Goal: Task Accomplishment & Management: Use online tool/utility

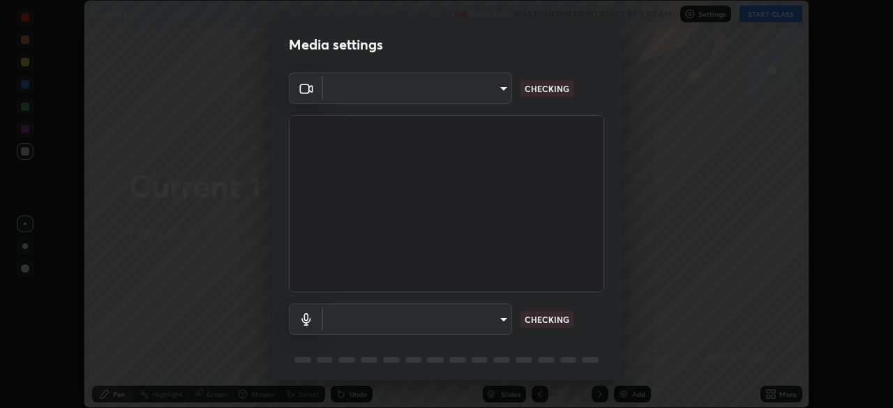
scroll to position [50, 0]
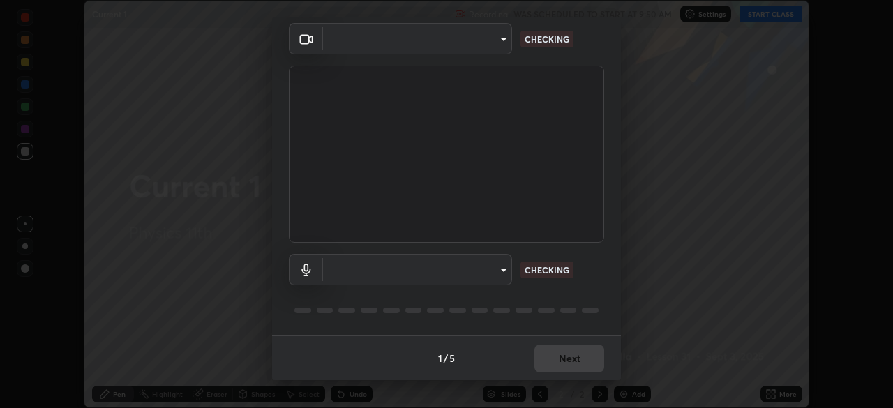
type input "11003169108368e38ef5ee379f7502217d3510ab11d565feef9ef3f21df555de"
click at [487, 268] on body "Erase all Current 1 Recording WAS SCHEDULED TO START AT 9:50 AM Settings START …" at bounding box center [446, 204] width 893 height 408
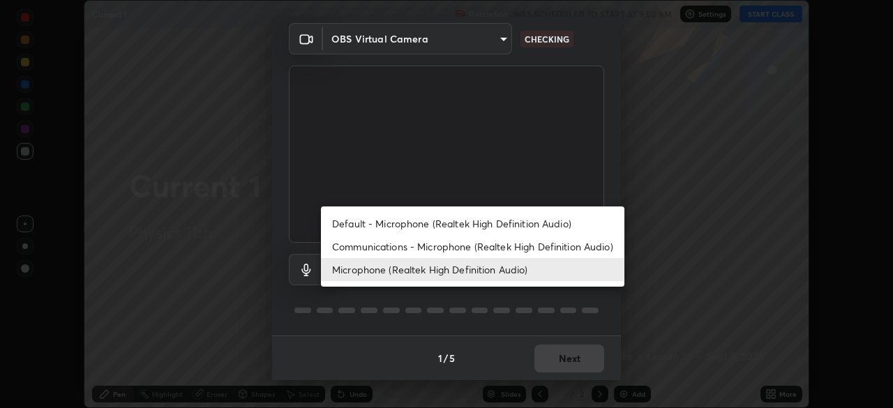
click at [489, 223] on li "Default - Microphone (Realtek High Definition Audio)" at bounding box center [473, 223] width 304 height 23
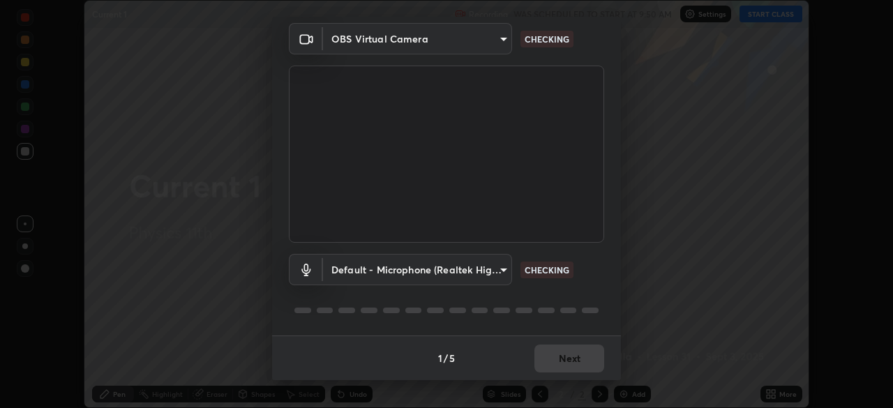
click at [489, 273] on body "Erase all Current 1 Recording WAS SCHEDULED TO START AT 9:50 AM Settings START …" at bounding box center [446, 204] width 893 height 408
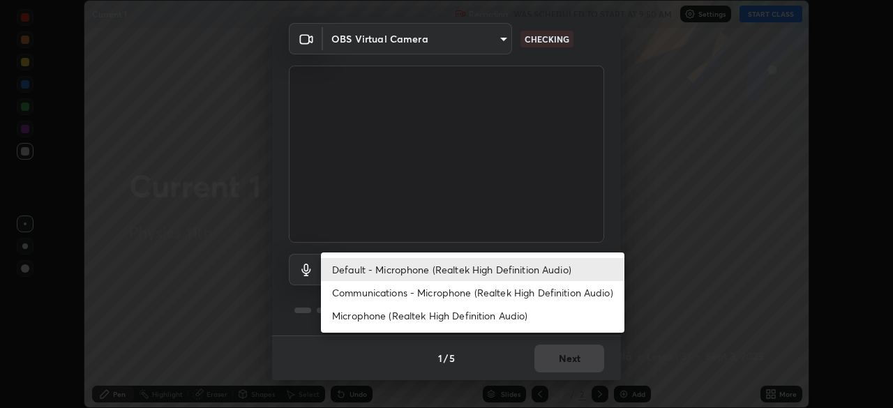
click at [499, 315] on li "Microphone (Realtek High Definition Audio)" at bounding box center [473, 315] width 304 height 23
type input "9d5b79e230a506c6bbf9f7e09741f4200009f77d1e076747be3fdbc8e0fb50b8"
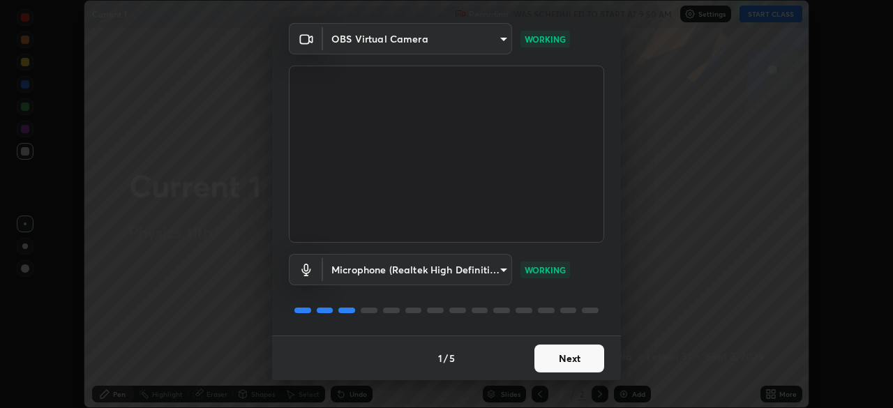
click at [595, 358] on button "Next" at bounding box center [570, 359] width 70 height 28
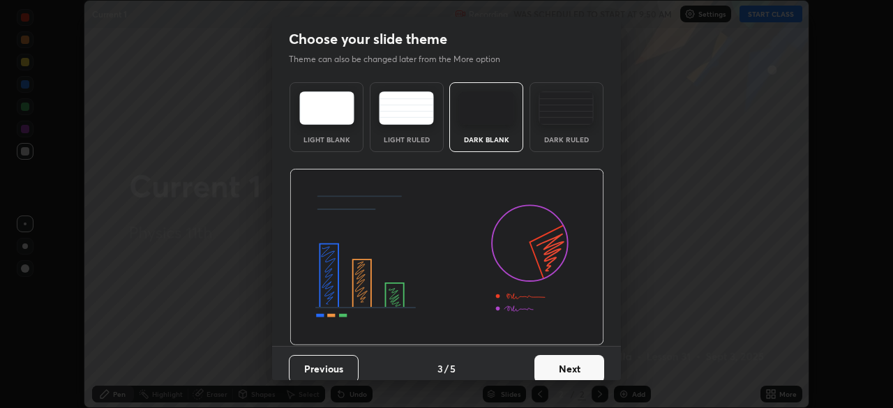
click at [595, 359] on button "Next" at bounding box center [570, 369] width 70 height 28
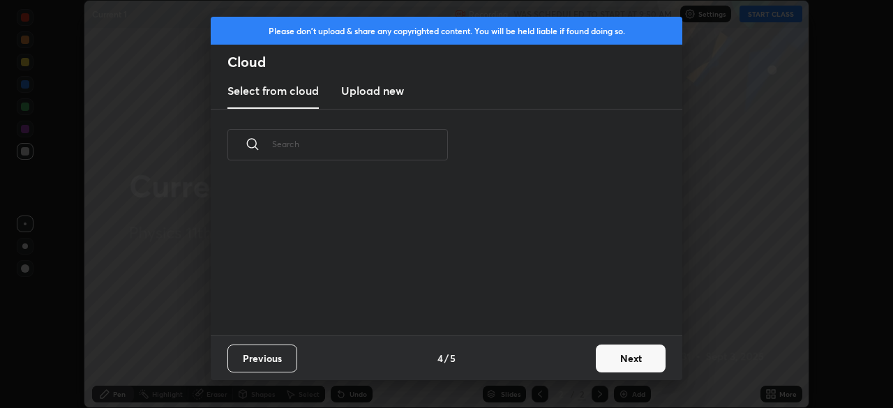
click at [629, 351] on button "Next" at bounding box center [631, 359] width 70 height 28
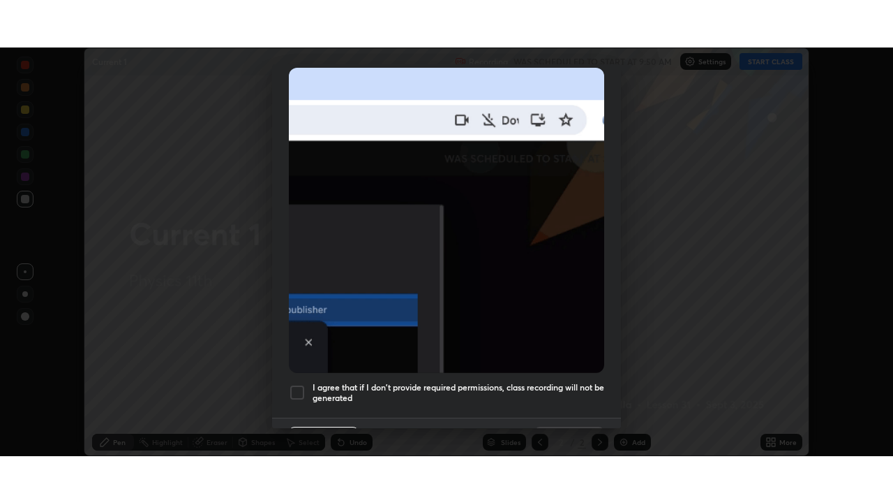
scroll to position [334, 0]
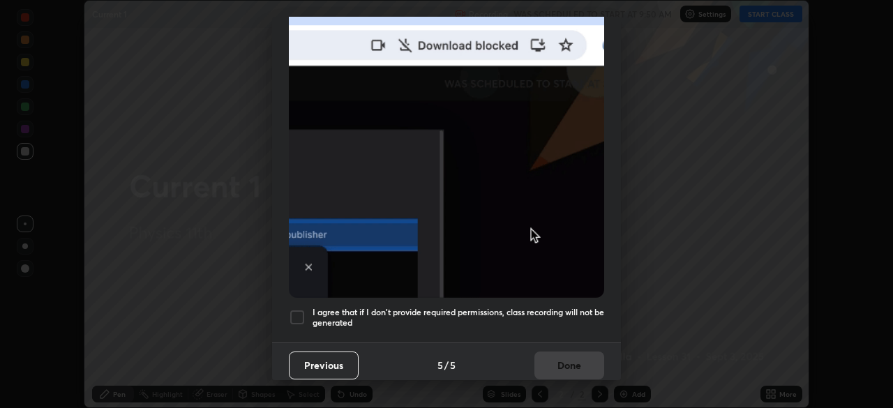
click at [553, 307] on h5 "I agree that if I don't provide required permissions, class recording will not …" at bounding box center [459, 318] width 292 height 22
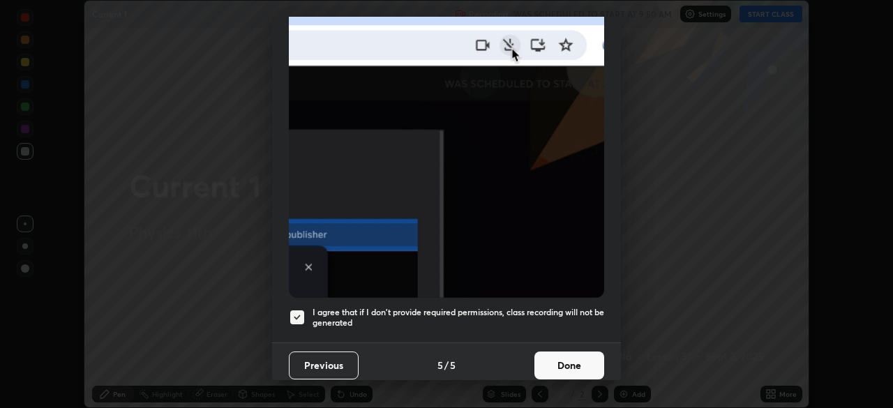
click at [560, 352] on button "Done" at bounding box center [570, 366] width 70 height 28
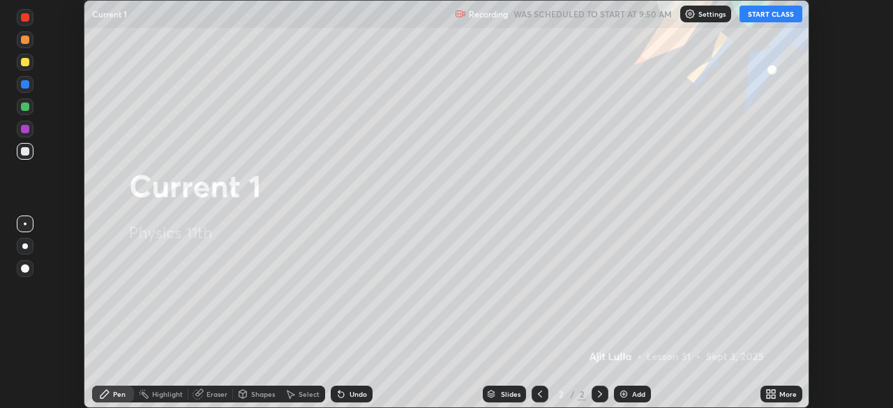
click at [762, 13] on button "START CLASS" at bounding box center [771, 14] width 63 height 17
click at [774, 393] on icon at bounding box center [773, 391] width 3 height 3
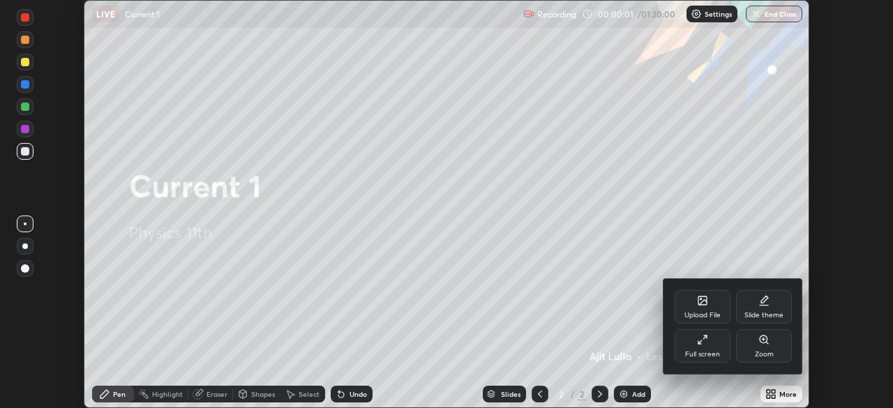
click at [702, 340] on icon at bounding box center [702, 339] width 11 height 11
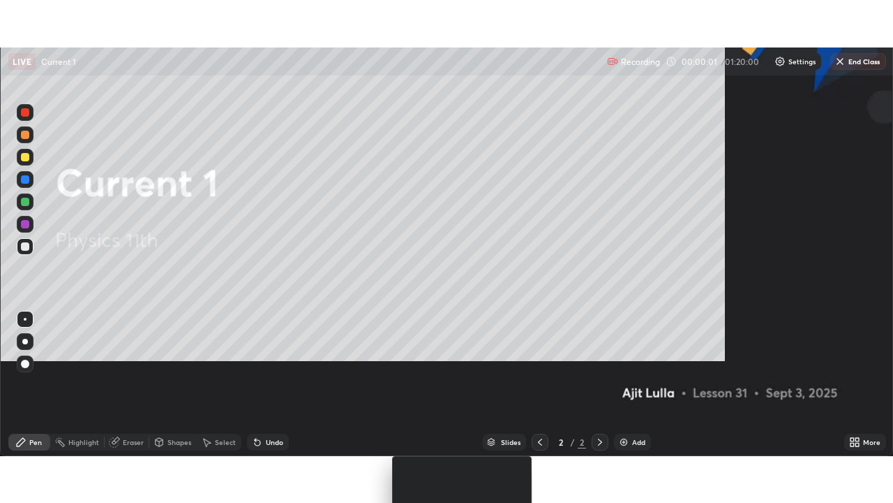
scroll to position [503, 893]
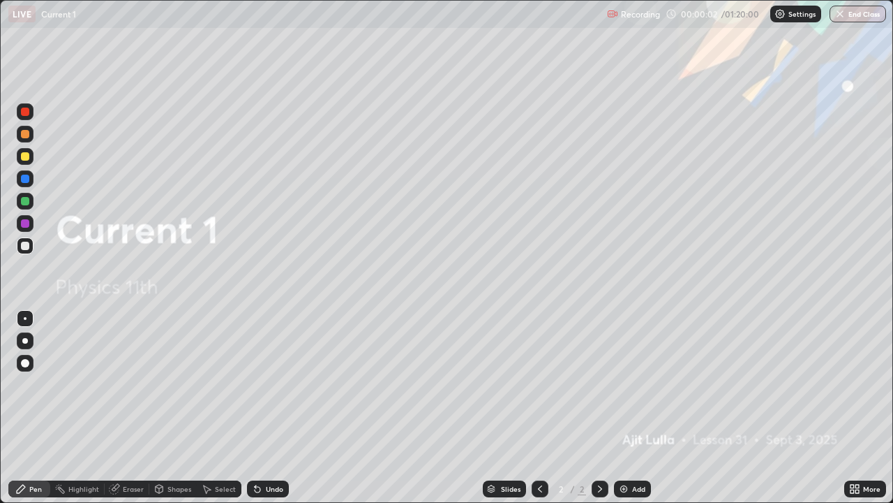
click at [637, 408] on div "Add" at bounding box center [632, 488] width 37 height 17
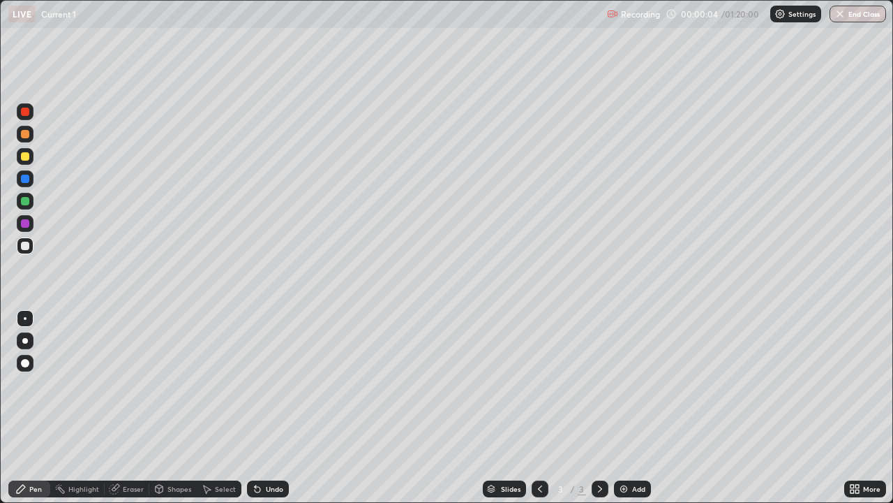
click at [25, 157] on div at bounding box center [25, 156] width 8 height 8
click at [22, 244] on div at bounding box center [25, 245] width 8 height 8
click at [115, 408] on icon at bounding box center [116, 487] width 8 height 7
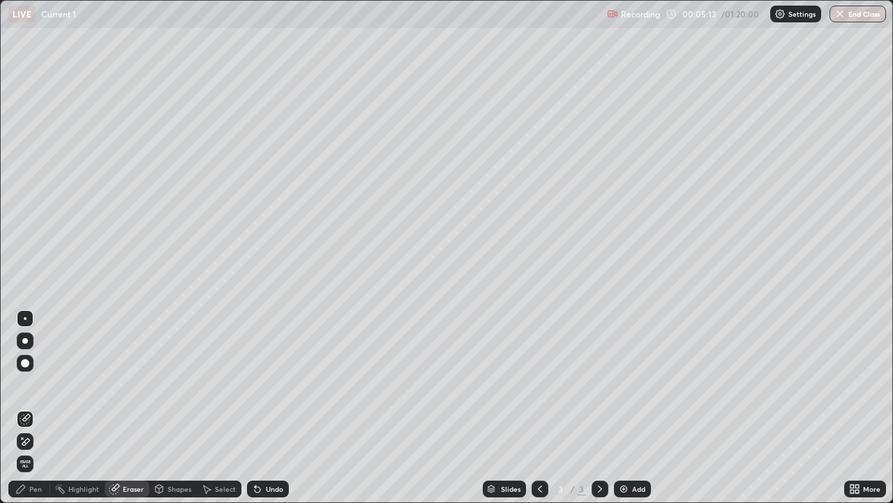
click at [35, 408] on div "Pen" at bounding box center [29, 488] width 42 height 17
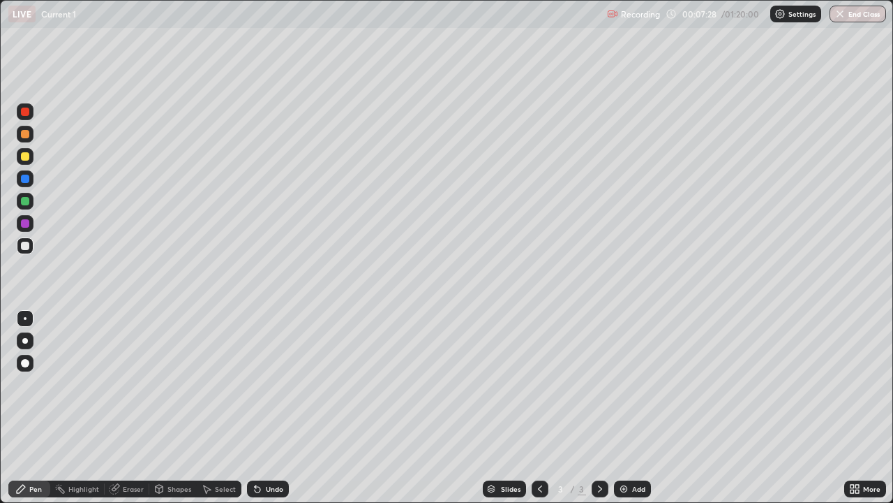
click at [630, 408] on div "Add" at bounding box center [632, 488] width 37 height 17
click at [31, 156] on div at bounding box center [25, 156] width 17 height 17
click at [19, 246] on div at bounding box center [25, 245] width 17 height 17
click at [255, 408] on icon at bounding box center [255, 485] width 1 height 1
click at [260, 408] on icon at bounding box center [257, 488] width 11 height 11
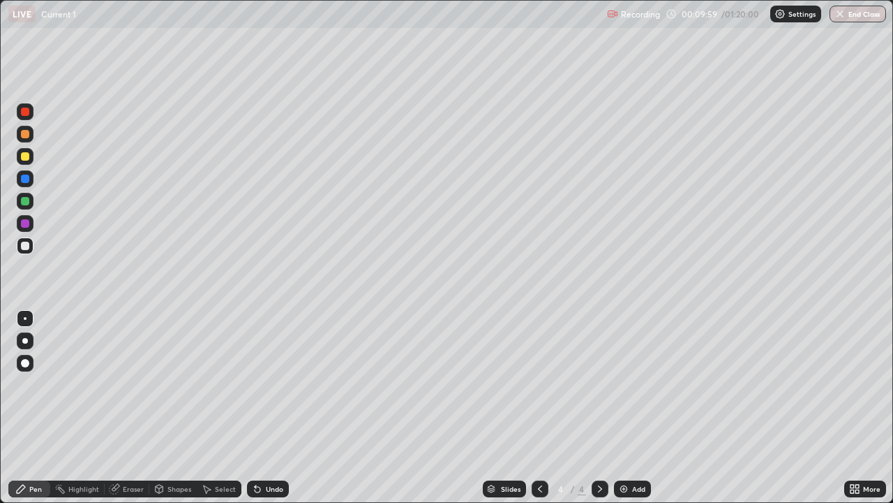
click at [262, 408] on div "Undo" at bounding box center [268, 488] width 42 height 17
click at [264, 408] on div "Undo" at bounding box center [268, 488] width 42 height 17
click at [263, 408] on div "Undo" at bounding box center [268, 488] width 42 height 17
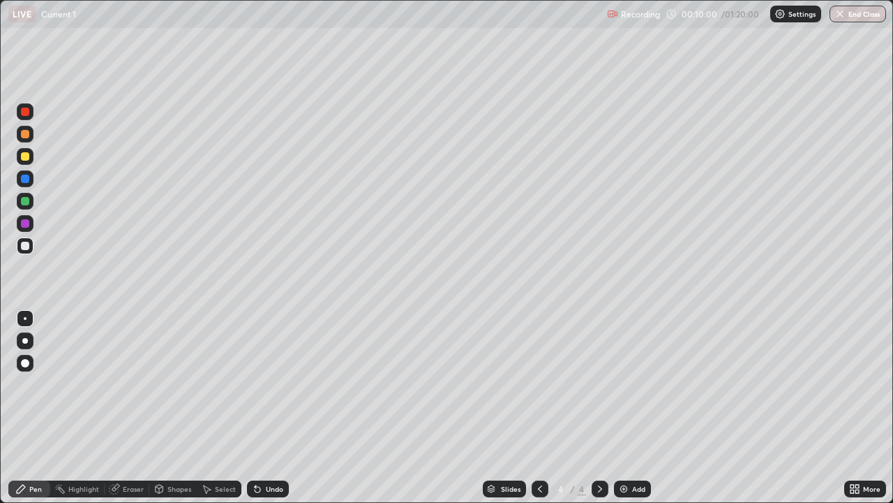
click at [262, 408] on div "Undo" at bounding box center [268, 488] width 42 height 17
click at [255, 408] on icon at bounding box center [255, 485] width 1 height 1
click at [274, 408] on div "Undo" at bounding box center [274, 488] width 17 height 7
click at [638, 408] on div "Add" at bounding box center [632, 488] width 37 height 17
click at [31, 163] on div at bounding box center [25, 156] width 17 height 17
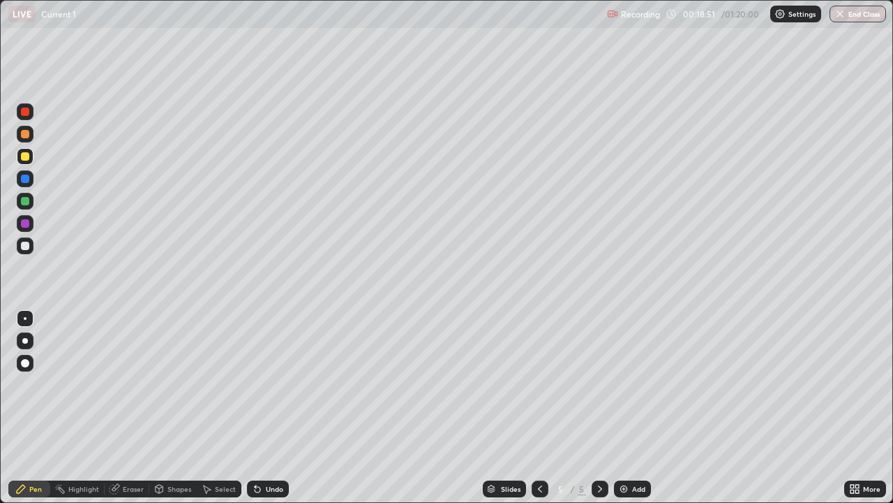
click at [539, 408] on icon at bounding box center [540, 488] width 11 height 11
click at [602, 408] on icon at bounding box center [600, 488] width 11 height 11
click at [32, 249] on div at bounding box center [25, 245] width 17 height 17
click at [633, 408] on div "Add" at bounding box center [638, 488] width 13 height 7
click at [272, 408] on div "Undo" at bounding box center [274, 488] width 17 height 7
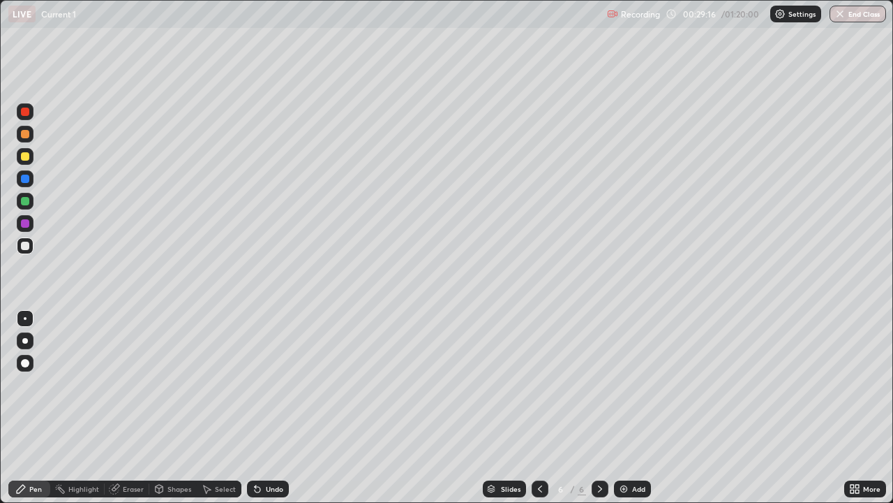
click at [265, 408] on div "Undo" at bounding box center [268, 488] width 42 height 17
click at [260, 408] on div "Undo" at bounding box center [268, 488] width 42 height 17
click at [265, 408] on div "Undo" at bounding box center [268, 488] width 42 height 17
click at [623, 408] on div "Add" at bounding box center [632, 488] width 37 height 17
click at [30, 154] on div at bounding box center [25, 156] width 17 height 17
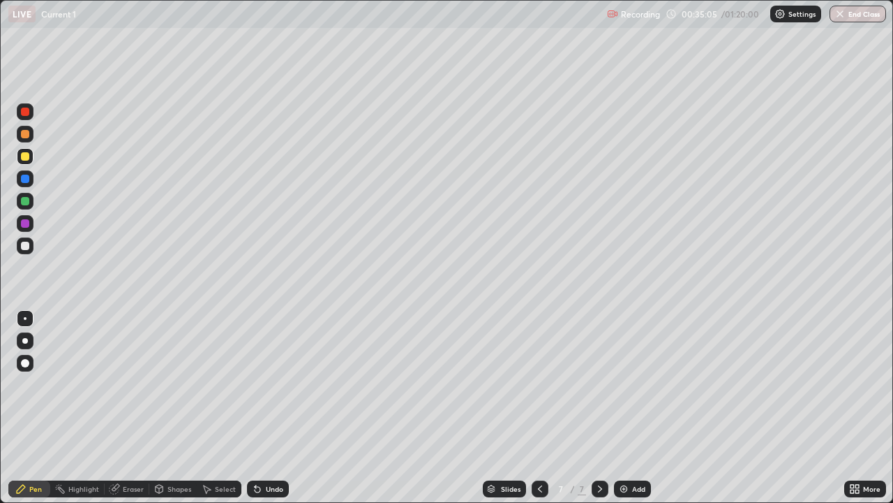
click at [623, 408] on img at bounding box center [623, 488] width 11 height 11
click at [27, 245] on div at bounding box center [25, 245] width 8 height 8
click at [263, 408] on div "Undo" at bounding box center [268, 488] width 42 height 17
click at [266, 408] on div "Undo" at bounding box center [274, 488] width 17 height 7
click at [30, 157] on div at bounding box center [25, 156] width 17 height 17
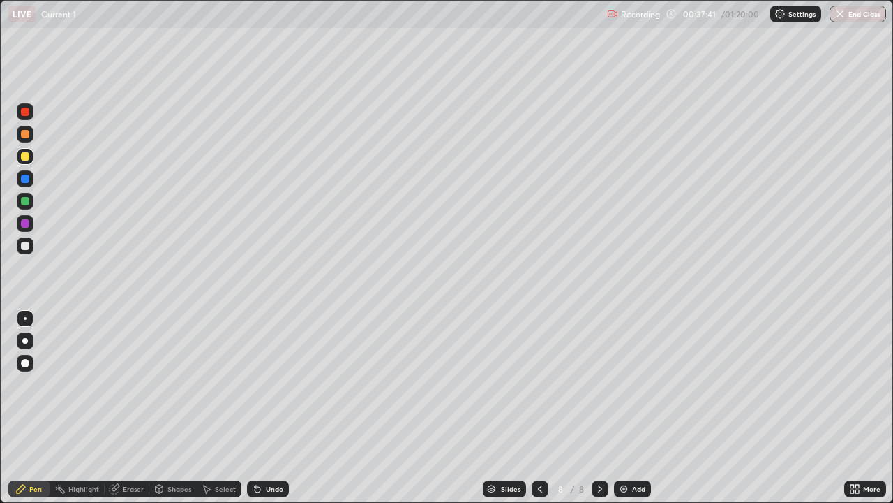
click at [545, 408] on div at bounding box center [540, 488] width 17 height 17
click at [604, 408] on div at bounding box center [600, 488] width 17 height 17
click at [28, 246] on div at bounding box center [25, 245] width 8 height 8
click at [640, 408] on div "Add" at bounding box center [638, 488] width 13 height 7
click at [29, 158] on div at bounding box center [25, 156] width 8 height 8
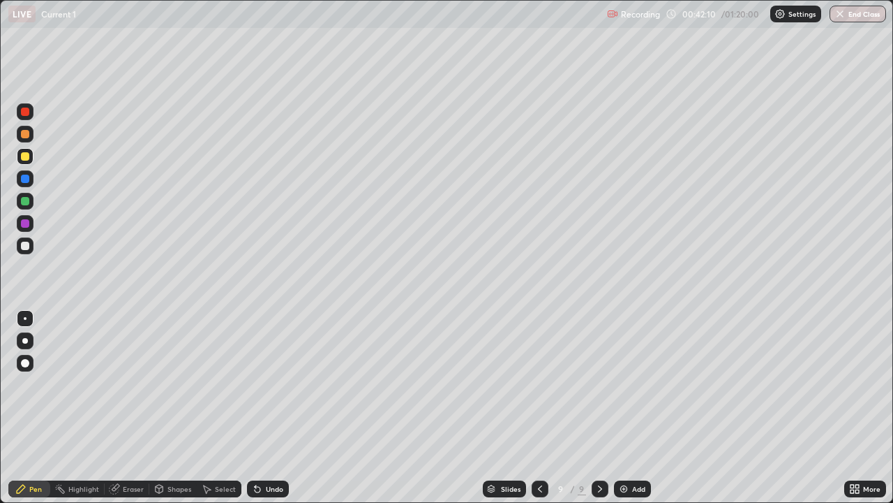
click at [539, 408] on icon at bounding box center [540, 488] width 11 height 11
click at [600, 408] on icon at bounding box center [600, 488] width 11 height 11
click at [141, 408] on div "Eraser" at bounding box center [127, 488] width 45 height 17
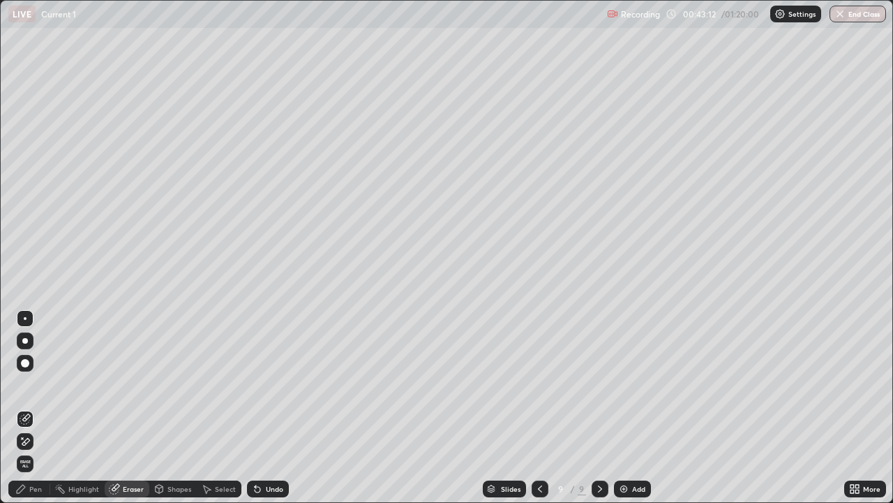
click at [27, 408] on div "Pen" at bounding box center [29, 488] width 42 height 17
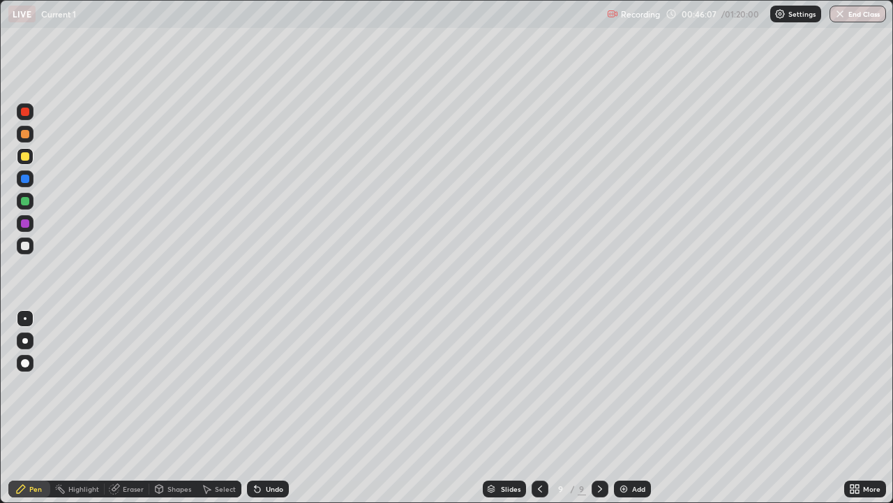
click at [634, 408] on div "Add" at bounding box center [638, 488] width 13 height 7
click at [26, 246] on div at bounding box center [25, 245] width 8 height 8
click at [538, 408] on icon at bounding box center [539, 488] width 11 height 11
click at [540, 408] on icon at bounding box center [539, 488] width 11 height 11
click at [533, 408] on div at bounding box center [539, 489] width 17 height 28
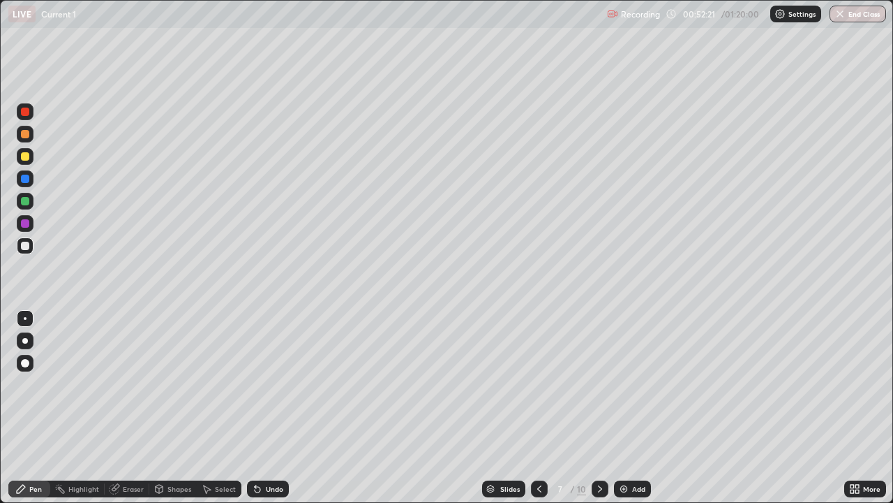
click at [538, 408] on icon at bounding box center [539, 488] width 11 height 11
click at [540, 408] on icon at bounding box center [539, 488] width 11 height 11
click at [27, 201] on div at bounding box center [25, 201] width 8 height 8
click at [632, 408] on div "Add" at bounding box center [638, 488] width 13 height 7
click at [599, 408] on icon at bounding box center [600, 488] width 11 height 11
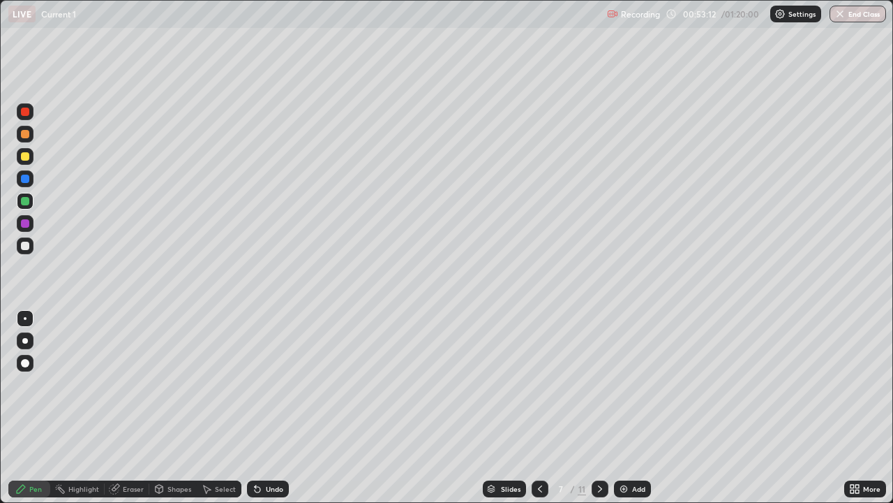
click at [605, 408] on div at bounding box center [600, 488] width 17 height 17
click at [599, 408] on icon at bounding box center [600, 488] width 11 height 11
click at [595, 408] on icon at bounding box center [600, 488] width 11 height 11
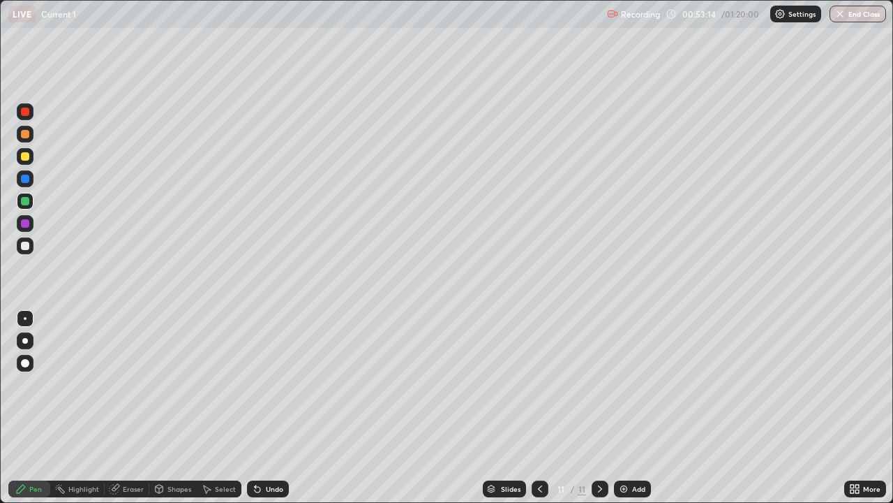
click at [623, 408] on img at bounding box center [623, 488] width 11 height 11
click at [31, 243] on div at bounding box center [25, 245] width 17 height 17
click at [630, 408] on div "Add" at bounding box center [632, 488] width 37 height 17
click at [26, 156] on div at bounding box center [25, 156] width 8 height 8
click at [28, 245] on div at bounding box center [25, 245] width 8 height 8
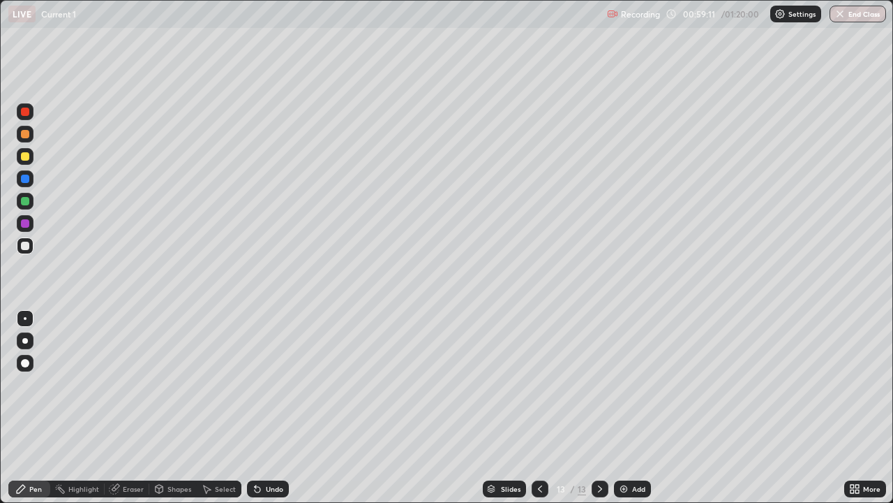
click at [639, 408] on div "Add" at bounding box center [638, 488] width 13 height 7
click at [21, 202] on div at bounding box center [25, 201] width 8 height 8
click at [32, 247] on div at bounding box center [25, 245] width 17 height 17
click at [634, 408] on div "Add" at bounding box center [638, 488] width 13 height 7
click at [28, 158] on div at bounding box center [25, 156] width 8 height 8
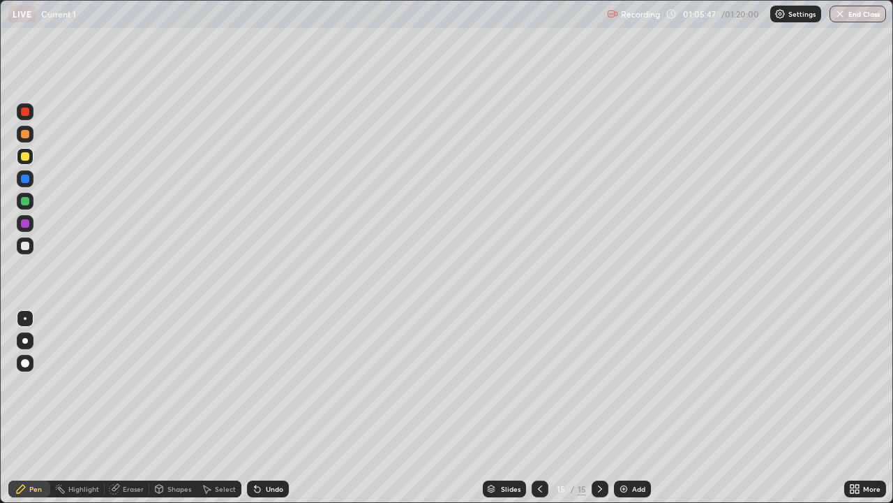
click at [26, 247] on div at bounding box center [25, 245] width 8 height 8
click at [627, 408] on img at bounding box center [623, 488] width 11 height 11
click at [26, 156] on div at bounding box center [25, 156] width 8 height 8
click at [31, 244] on div at bounding box center [25, 245] width 17 height 17
click at [133, 408] on div "Eraser" at bounding box center [133, 488] width 21 height 7
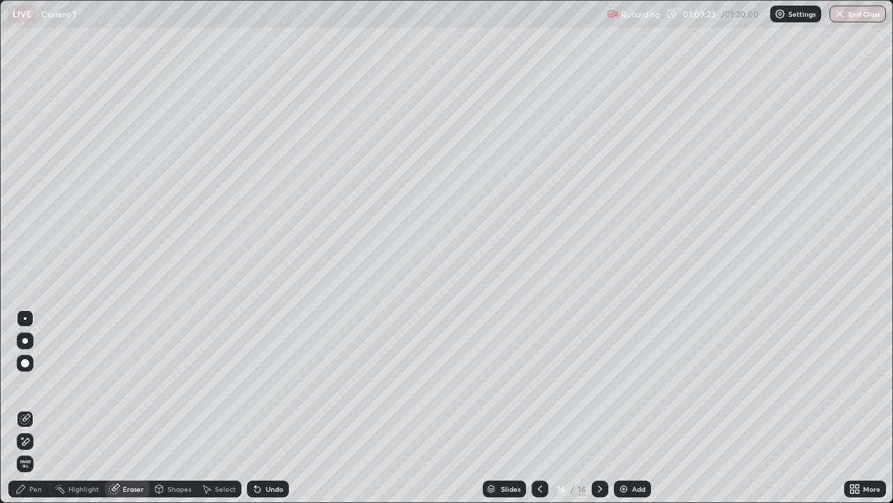
click at [31, 408] on div at bounding box center [25, 418] width 17 height 17
click at [43, 408] on div "Pen" at bounding box center [29, 488] width 42 height 17
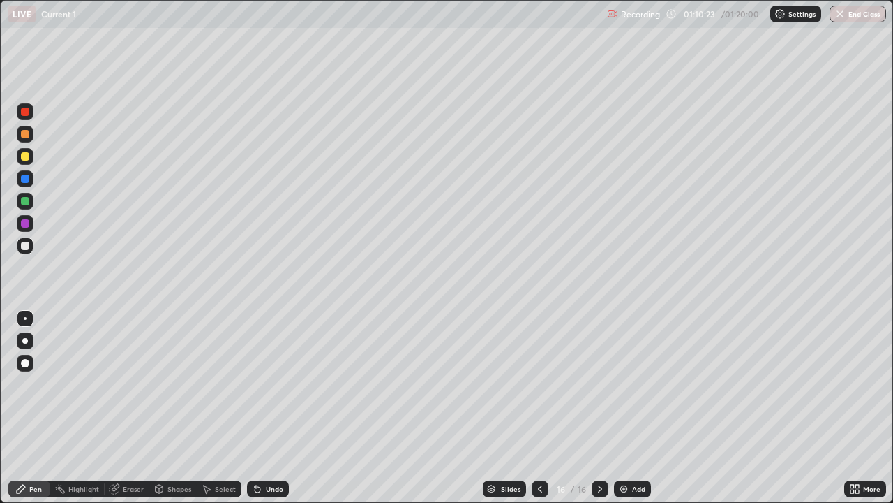
click at [847, 13] on button "End Class" at bounding box center [858, 14] width 57 height 17
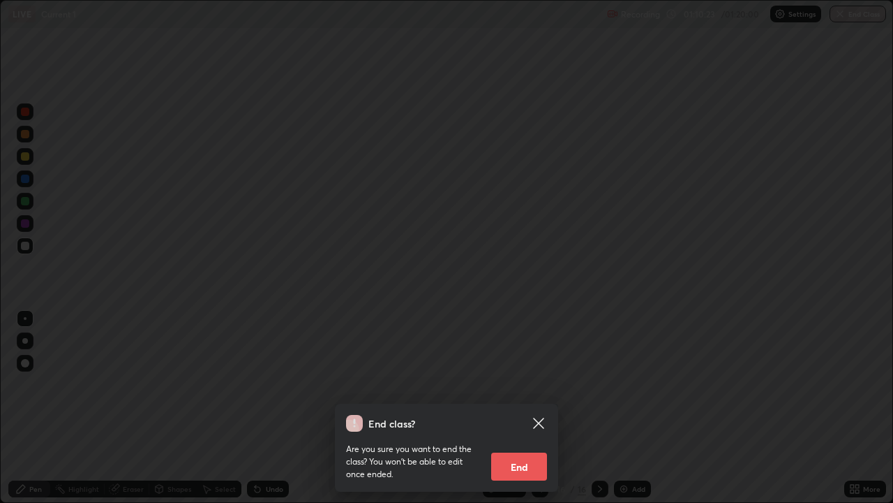
click at [531, 408] on button "End" at bounding box center [519, 466] width 56 height 28
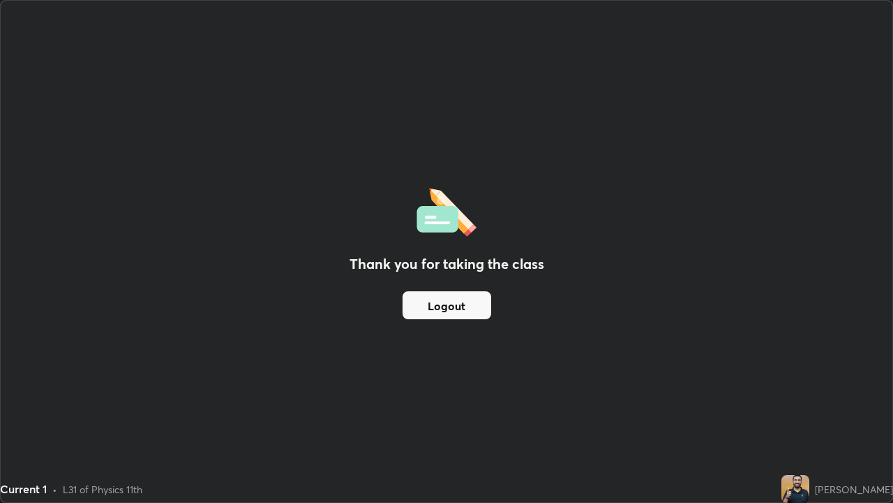
click at [443, 307] on button "Logout" at bounding box center [447, 305] width 89 height 28
